Goal: Task Accomplishment & Management: Complete application form

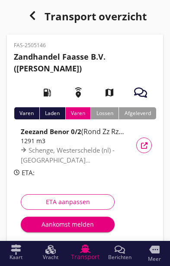
click at [56, 229] on button "Aankomst melden" at bounding box center [68, 225] width 94 height 16
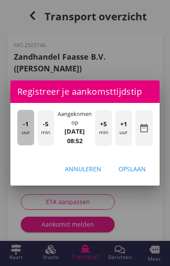
click at [21, 133] on div "-1 uur" at bounding box center [25, 127] width 17 height 35
click at [25, 133] on div "-1 uur" at bounding box center [25, 127] width 17 height 35
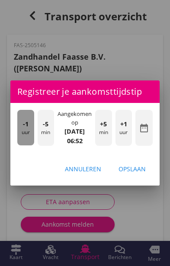
click at [18, 131] on div "-1 uur" at bounding box center [25, 127] width 17 height 35
click at [22, 133] on div "-1 uur" at bounding box center [25, 127] width 17 height 35
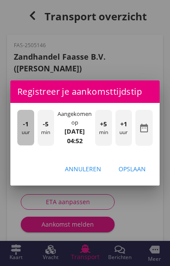
click at [18, 131] on div "-1 uur" at bounding box center [25, 127] width 17 height 35
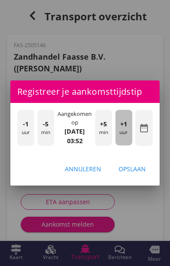
click at [126, 131] on div "+1 uur" at bounding box center [123, 127] width 17 height 35
click at [129, 135] on div "+1 uur" at bounding box center [123, 127] width 17 height 35
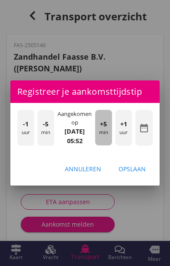
click at [103, 131] on div "+5 min" at bounding box center [103, 127] width 17 height 35
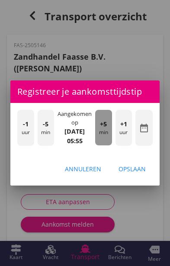
click at [107, 128] on div "+5 min" at bounding box center [103, 127] width 17 height 35
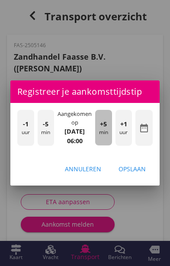
click at [109, 128] on div "+5 min" at bounding box center [103, 127] width 17 height 35
click at [108, 129] on div "+5 min" at bounding box center [103, 127] width 17 height 35
click at [108, 127] on div "+5 min" at bounding box center [103, 127] width 17 height 35
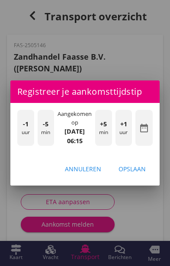
click at [140, 172] on div "Opslaan" at bounding box center [131, 168] width 27 height 9
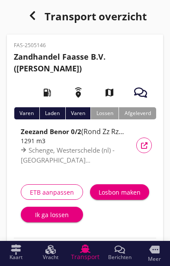
click at [45, 220] on button "Ik ga lossen" at bounding box center [52, 215] width 62 height 16
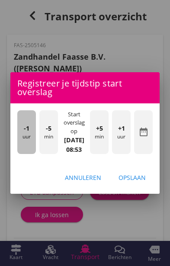
click at [25, 143] on div "-1 uur" at bounding box center [26, 132] width 19 height 44
click at [19, 142] on div "-1 uur" at bounding box center [26, 132] width 19 height 44
click at [19, 144] on div "-1 uur" at bounding box center [26, 132] width 19 height 44
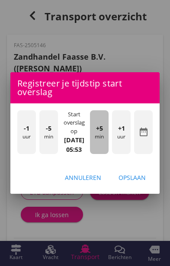
click at [103, 142] on div "+5 min" at bounding box center [99, 132] width 19 height 44
click at [104, 143] on div "+5 min" at bounding box center [99, 132] width 19 height 44
click at [105, 141] on div "+5 min" at bounding box center [99, 132] width 19 height 44
click at [105, 139] on div "+5 min" at bounding box center [99, 132] width 19 height 44
click at [107, 138] on div "+5 min" at bounding box center [99, 132] width 19 height 44
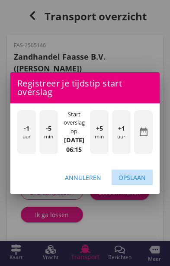
click at [141, 182] on div "Opslaan" at bounding box center [131, 177] width 27 height 9
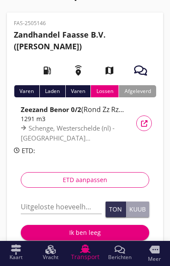
click at [46, 203] on input "Uitgeloste hoeveelheid *" at bounding box center [61, 207] width 81 height 14
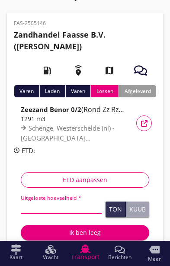
scroll to position [25, 0]
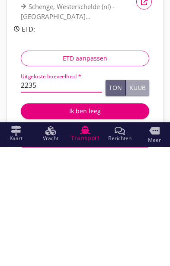
type input "2235"
click at [113, 199] on button "Ton" at bounding box center [115, 207] width 20 height 16
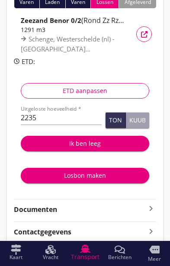
click at [96, 142] on div "Ik ben leeg" at bounding box center [85, 143] width 115 height 9
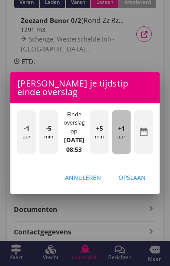
click at [124, 154] on div "+1 uur" at bounding box center [121, 132] width 19 height 44
click at [121, 133] on span "+1" at bounding box center [121, 129] width 7 height 10
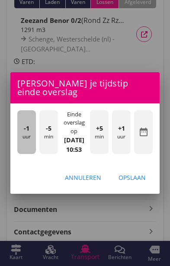
click at [19, 154] on div "-1 uur" at bounding box center [26, 132] width 19 height 44
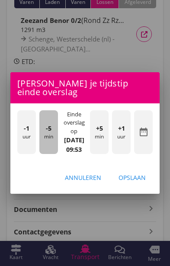
click at [46, 154] on div "-5 min" at bounding box center [48, 132] width 19 height 44
click at [43, 154] on div "-5 min" at bounding box center [48, 132] width 19 height 44
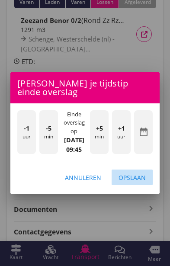
click at [142, 182] on div "Opslaan" at bounding box center [131, 177] width 27 height 9
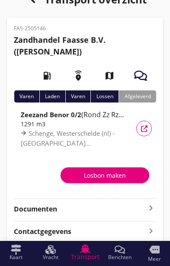
click at [114, 175] on div "Losbon maken" at bounding box center [104, 175] width 75 height 9
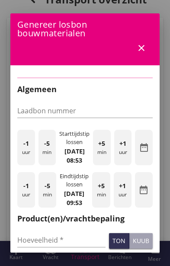
type input "FAS-10386"
type input "2235"
checkbox input "true"
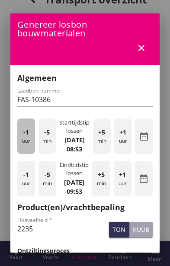
click at [24, 150] on div "-1 uur" at bounding box center [26, 135] width 18 height 35
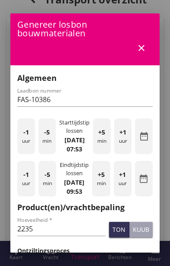
click at [18, 154] on div "-1 uur" at bounding box center [26, 135] width 18 height 35
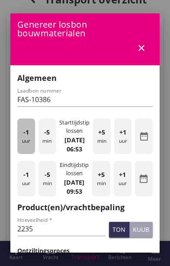
click at [19, 153] on div "-1 uur" at bounding box center [26, 135] width 18 height 35
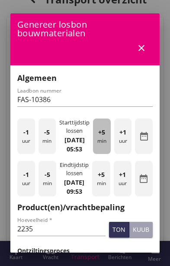
click at [100, 150] on div "+5 min" at bounding box center [102, 135] width 18 height 35
click at [105, 152] on div "+5 min" at bounding box center [102, 135] width 18 height 35
click at [105, 147] on div "+5 min" at bounding box center [102, 135] width 18 height 35
click at [107, 145] on div "+5 min" at bounding box center [102, 135] width 18 height 35
click at [108, 145] on div "+5 min" at bounding box center [102, 135] width 18 height 35
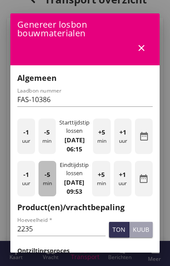
click at [45, 196] on div "-5 min" at bounding box center [47, 178] width 18 height 35
click at [39, 196] on div "-5 min" at bounding box center [47, 178] width 18 height 35
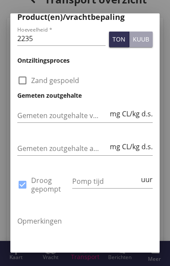
scroll to position [209, 0]
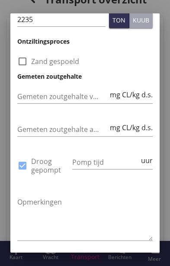
click at [108, 169] on input "Pomp tijd" at bounding box center [105, 162] width 67 height 14
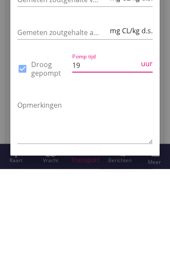
type input "19"
click at [135, 195] on textarea "Opmerkingen" at bounding box center [84, 217] width 135 height 45
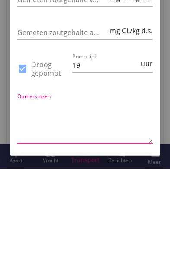
scroll to position [73, 0]
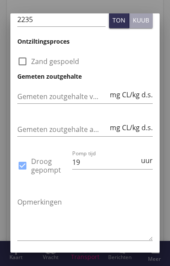
click at [136, 265] on div "Genereer" at bounding box center [130, 270] width 31 height 9
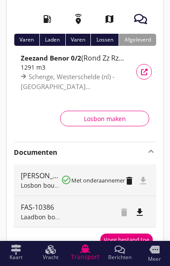
click at [51, 181] on span "Losbon bouwmaterialen" at bounding box center [56, 185] width 70 height 8
click at [30, 181] on span "Losbon bouwmaterialen" at bounding box center [56, 185] width 70 height 8
click at [145, 178] on icon "file_download" at bounding box center [143, 181] width 10 height 10
